Goal: Book appointment/travel/reservation

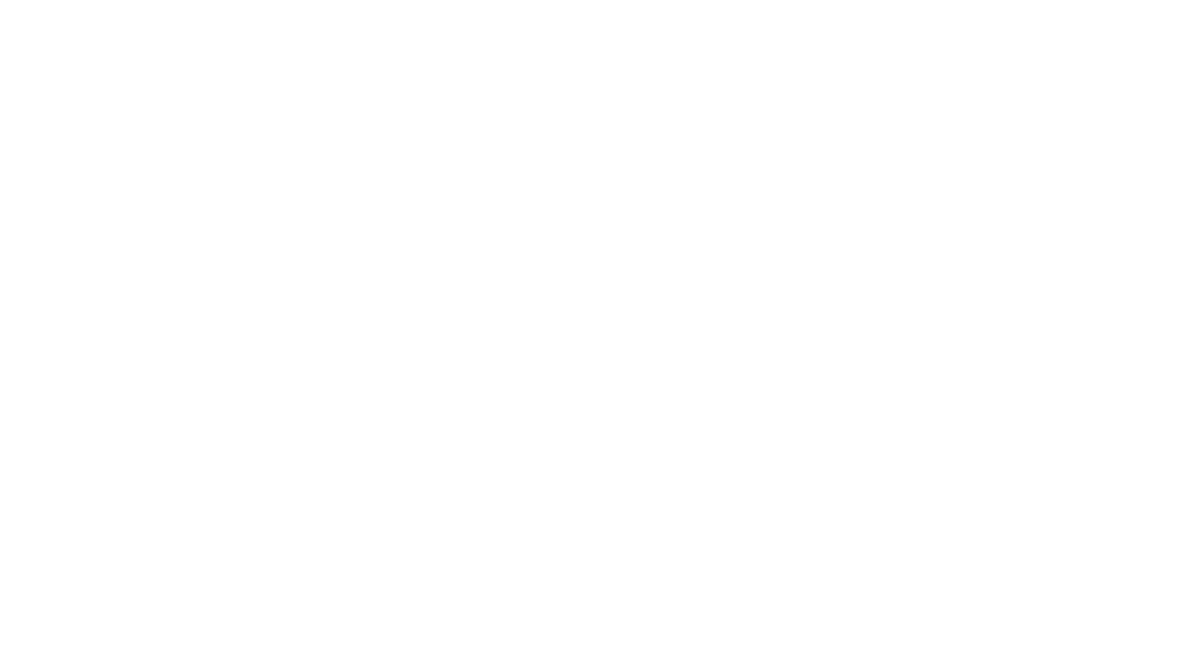
select select "**"
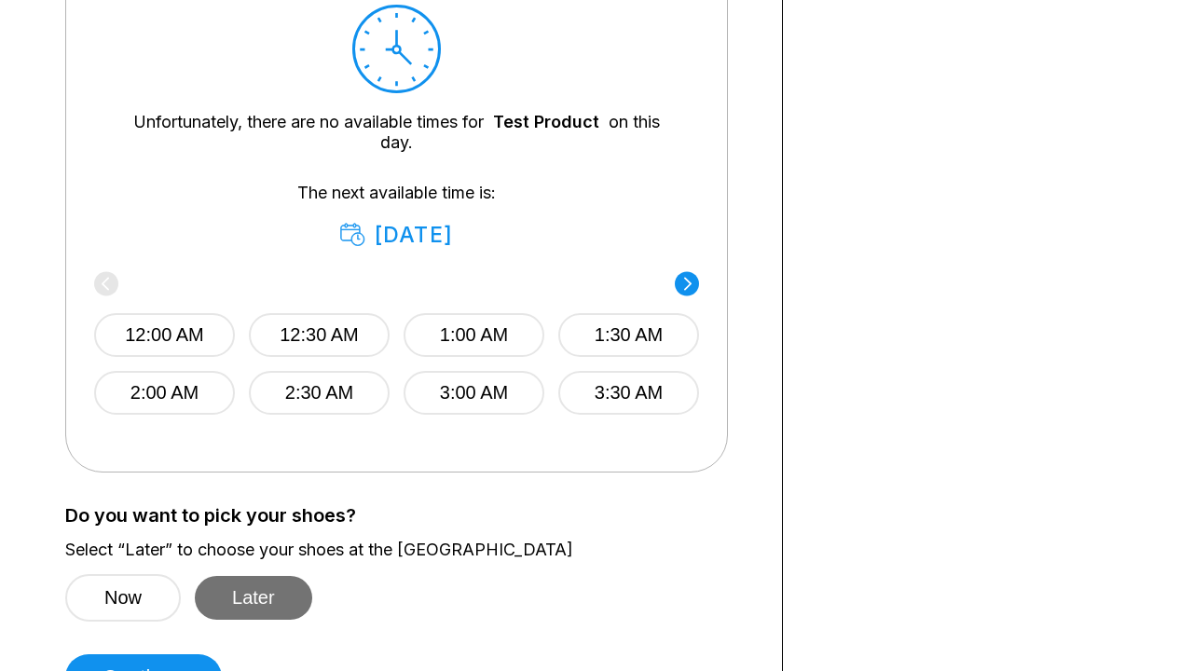
click at [259, 597] on button "Later" at bounding box center [253, 598] width 117 height 44
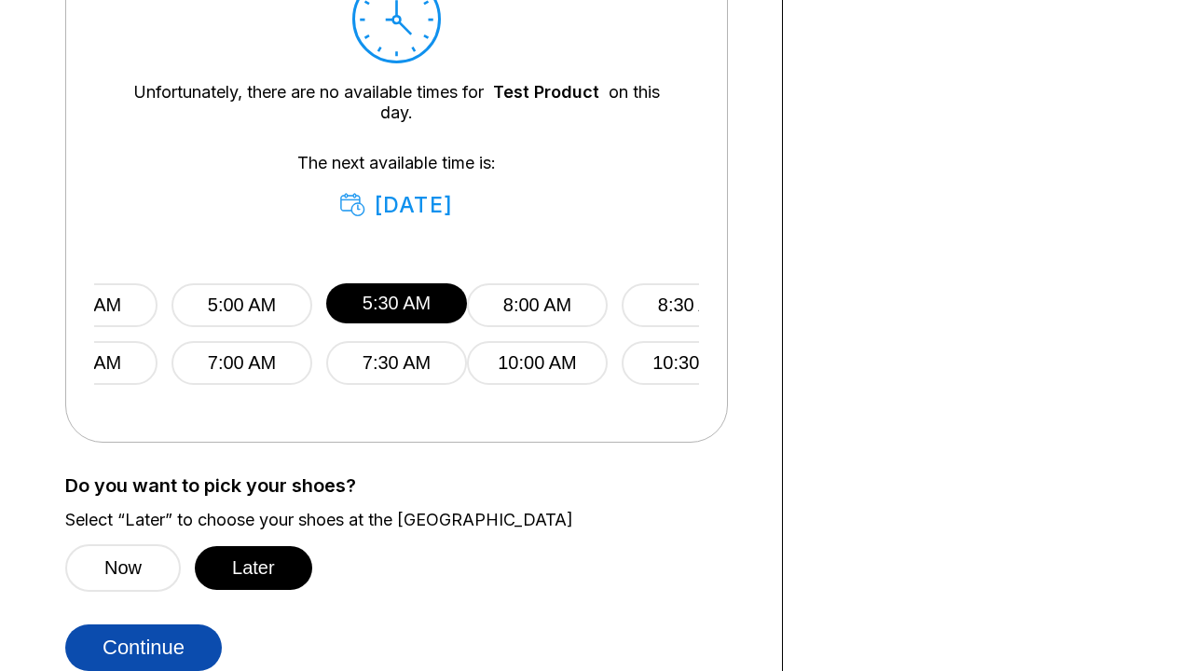
click at [148, 648] on button "Continue" at bounding box center [143, 647] width 157 height 47
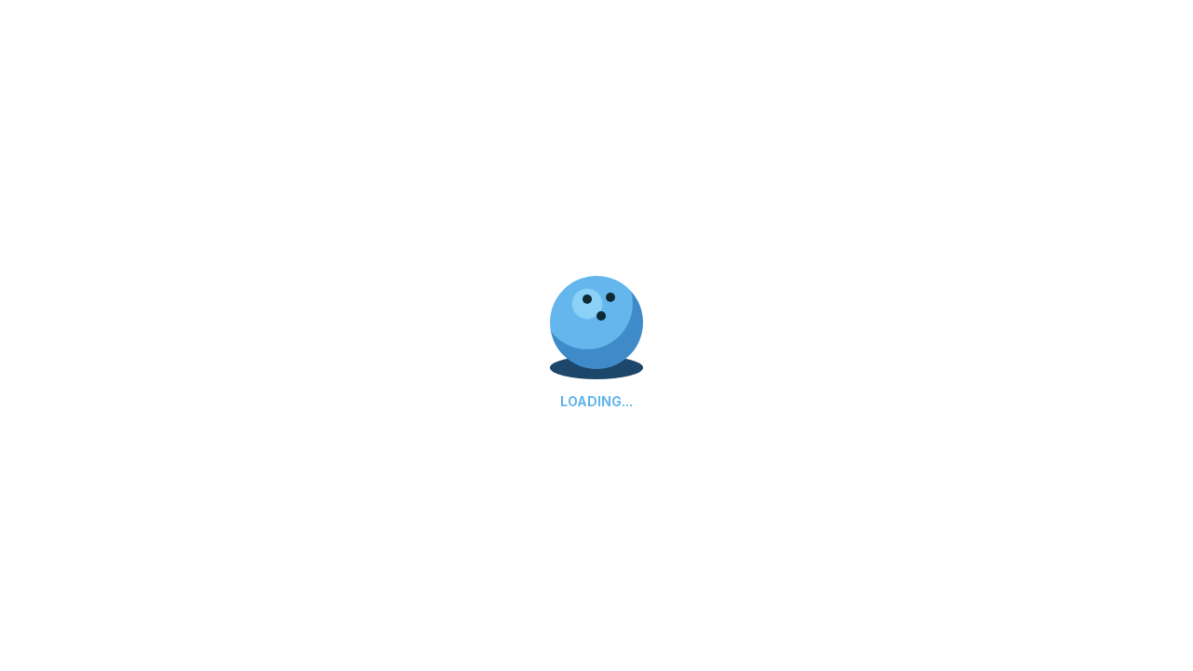
select select "**"
